Goal: Information Seeking & Learning: Check status

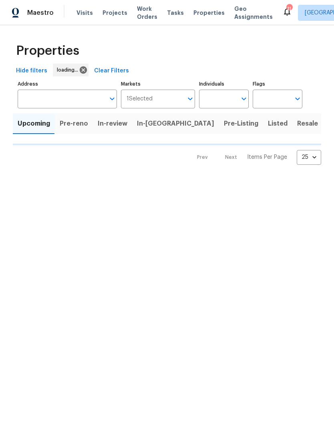
click at [152, 123] on span "In-[GEOGRAPHIC_DATA]" at bounding box center [175, 123] width 77 height 11
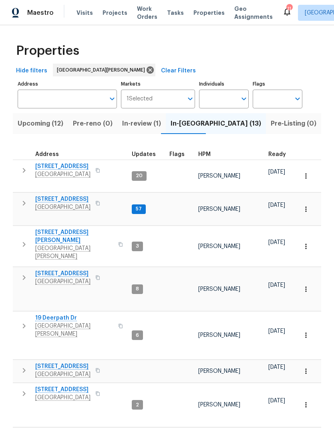
click at [52, 163] on span "[STREET_ADDRESS]" at bounding box center [62, 166] width 55 height 8
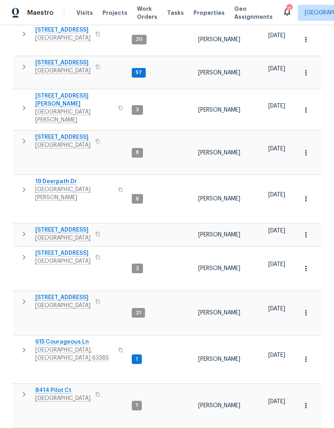
scroll to position [136, 0]
click at [48, 294] on span "[STREET_ADDRESS]" at bounding box center [62, 298] width 55 height 8
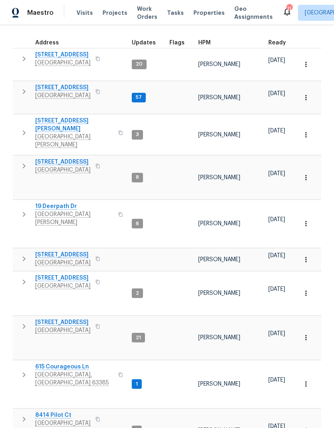
scroll to position [113, 0]
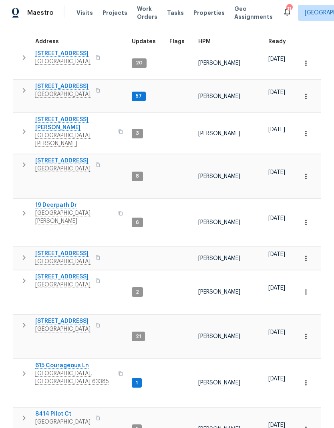
click at [28, 57] on icon "button" at bounding box center [24, 58] width 10 height 10
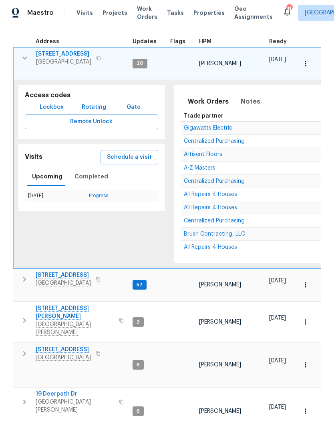
click at [56, 102] on span "Lockbox" at bounding box center [52, 107] width 24 height 10
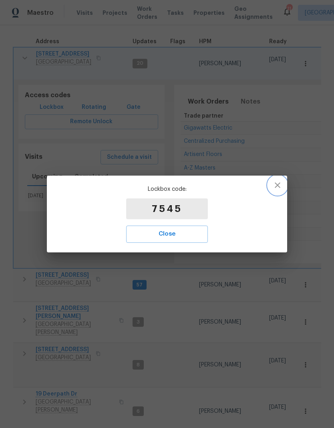
click at [277, 184] on icon "button" at bounding box center [278, 185] width 10 height 10
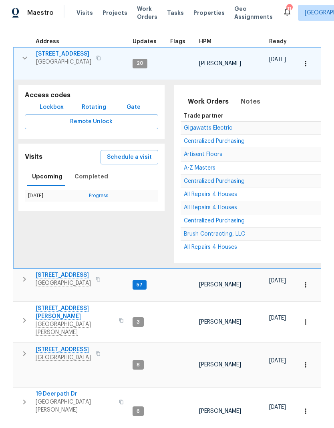
click at [68, 117] on span "Remote Unlock" at bounding box center [91, 122] width 120 height 10
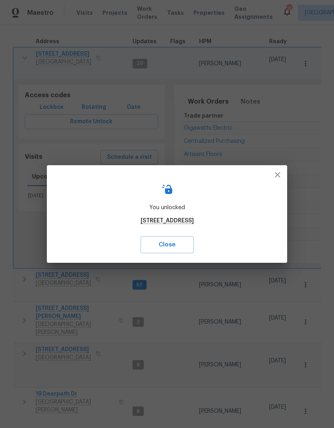
click at [279, 175] on icon "button" at bounding box center [278, 175] width 10 height 10
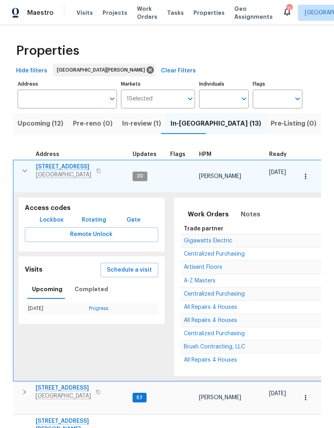
scroll to position [0, 0]
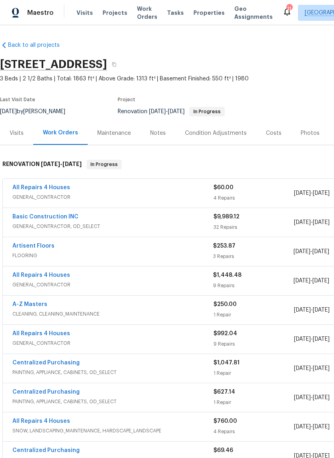
click at [27, 215] on link "Basic Construction INC" at bounding box center [45, 217] width 66 height 6
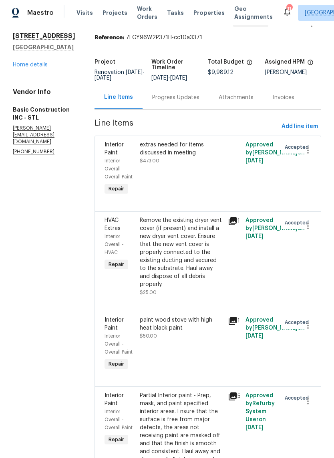
scroll to position [23, 0]
click at [166, 94] on div "Progress Updates" at bounding box center [175, 98] width 66 height 24
